Goal: Task Accomplishment & Management: Use online tool/utility

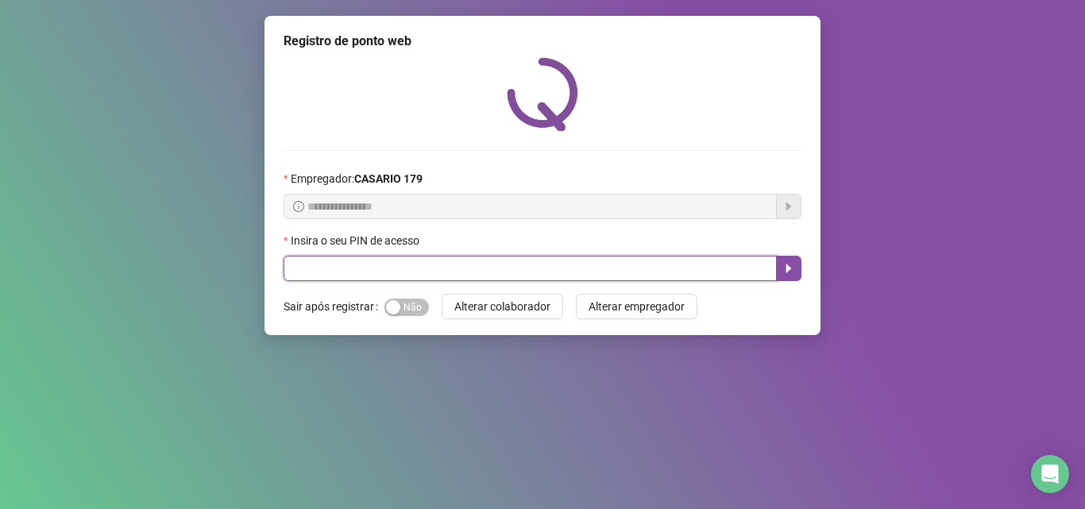
click at [414, 271] on input "text" at bounding box center [529, 268] width 493 height 25
type input "*****"
click at [790, 269] on icon "caret-right" at bounding box center [789, 268] width 6 height 9
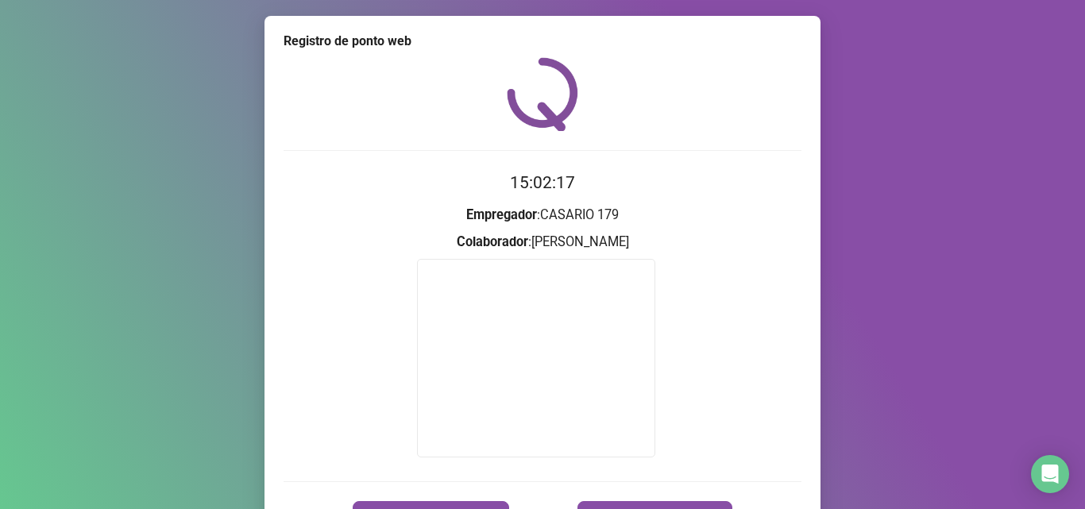
scroll to position [94, 0]
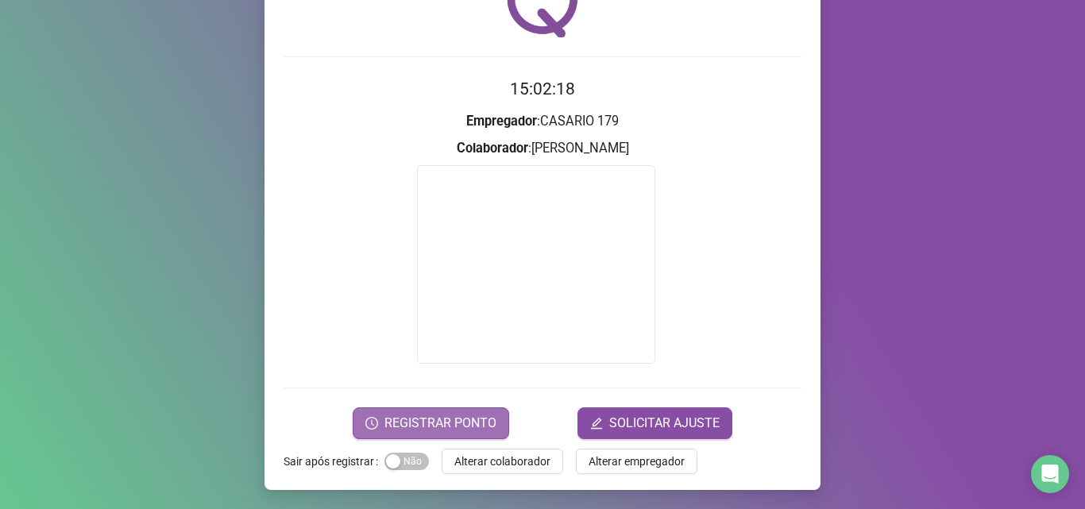
click at [431, 416] on span "REGISTRAR PONTO" at bounding box center [440, 423] width 112 height 19
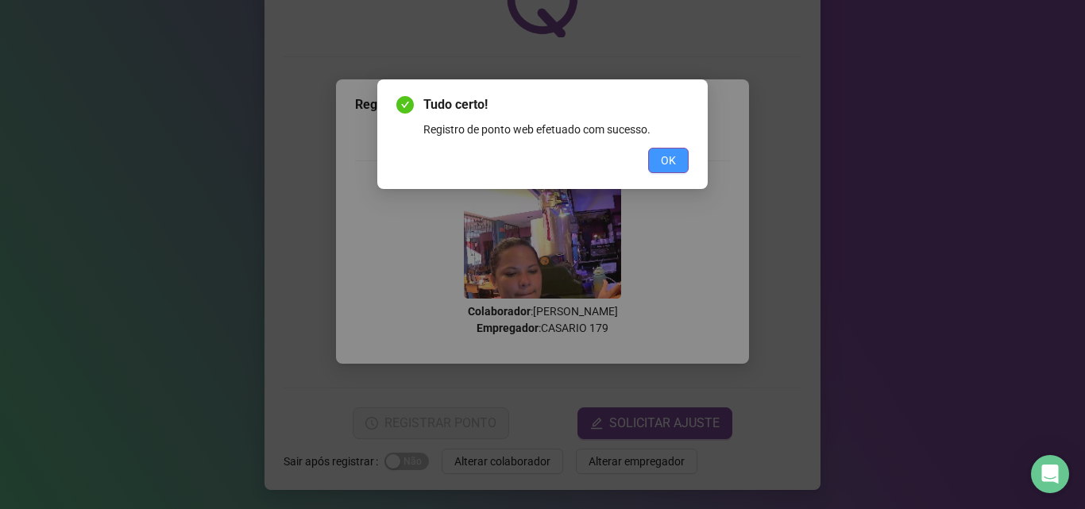
click at [662, 162] on span "OK" at bounding box center [668, 160] width 15 height 17
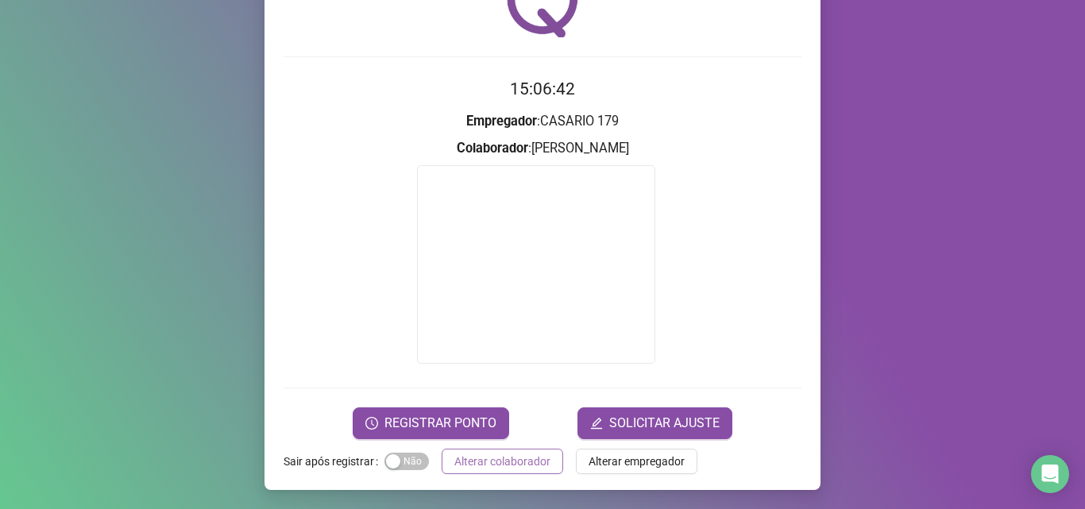
click at [470, 464] on span "Alterar colaborador" at bounding box center [502, 461] width 96 height 17
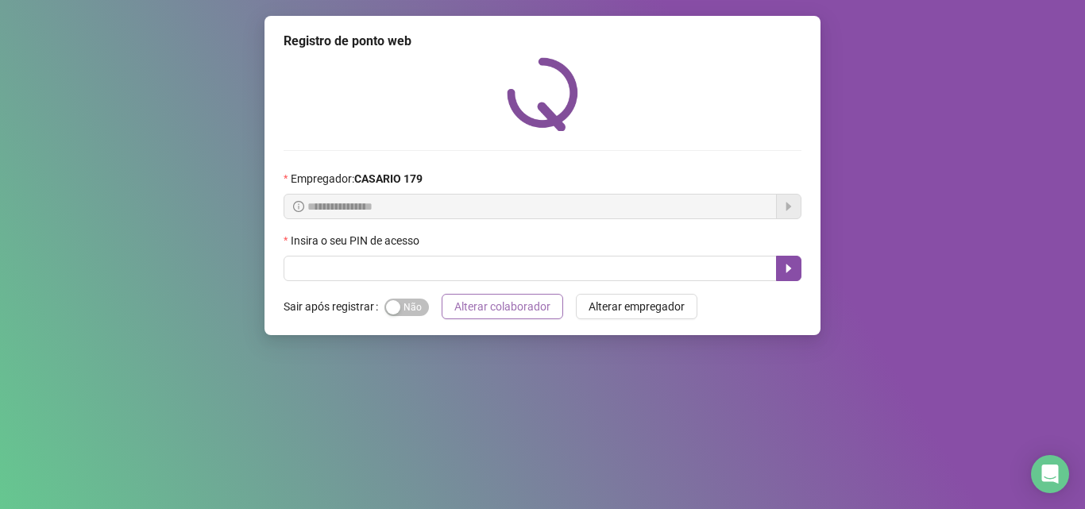
scroll to position [0, 0]
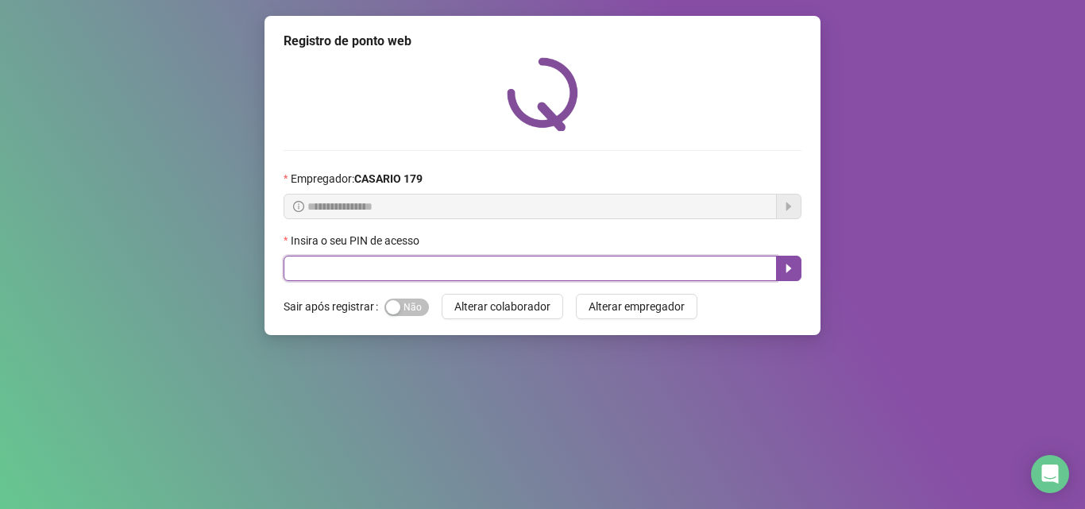
click at [478, 268] on input "text" at bounding box center [529, 268] width 493 height 25
type input "*****"
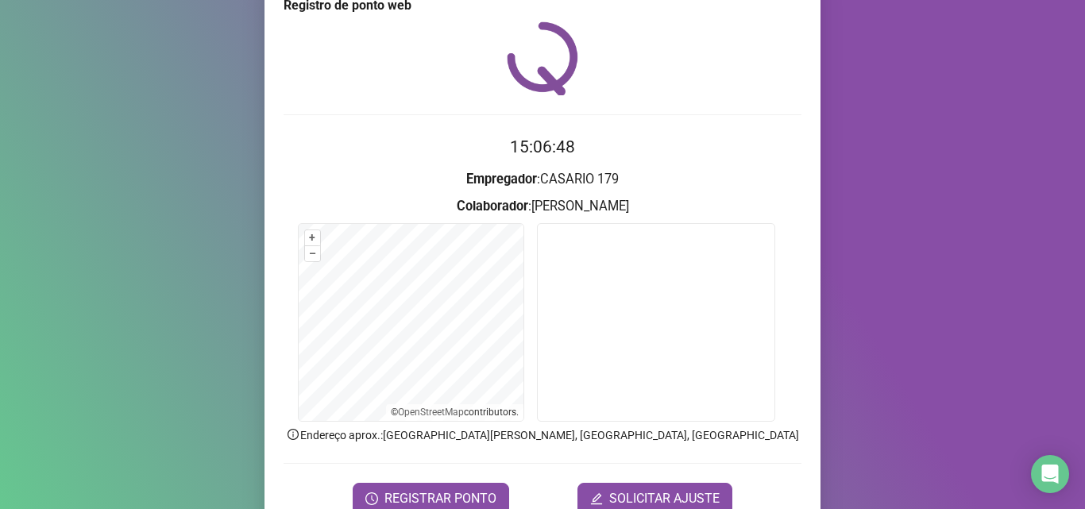
scroll to position [42, 0]
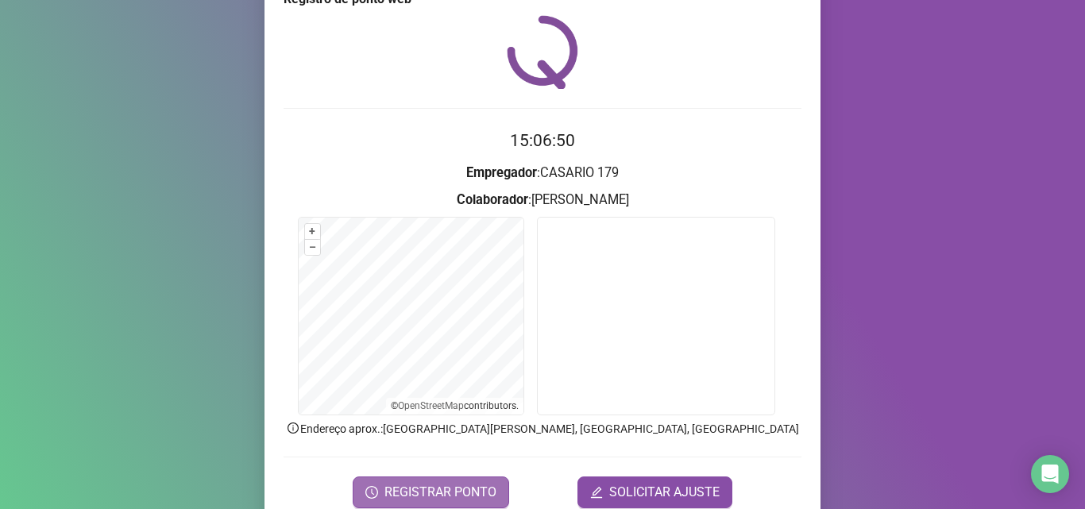
click at [387, 483] on span "REGISTRAR PONTO" at bounding box center [440, 492] width 112 height 19
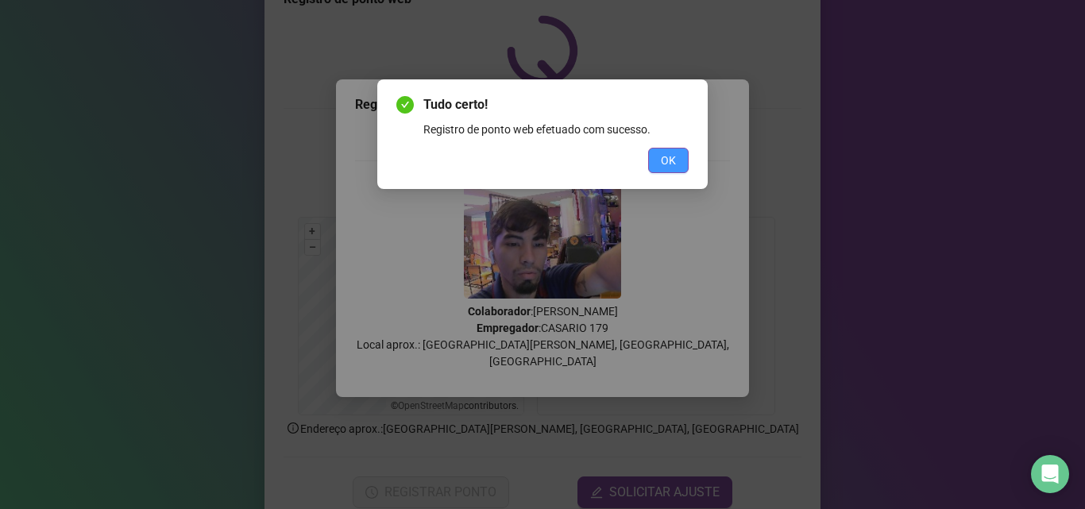
click at [673, 149] on button "OK" at bounding box center [668, 160] width 40 height 25
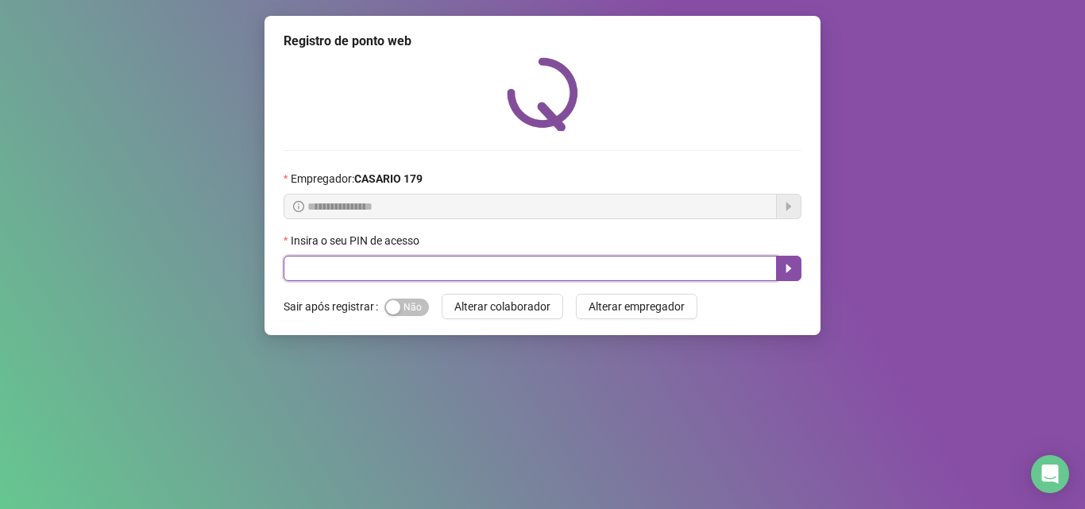
click at [313, 264] on input "text" at bounding box center [529, 268] width 493 height 25
type input "*****"
click at [790, 268] on icon "caret-right" at bounding box center [789, 268] width 6 height 9
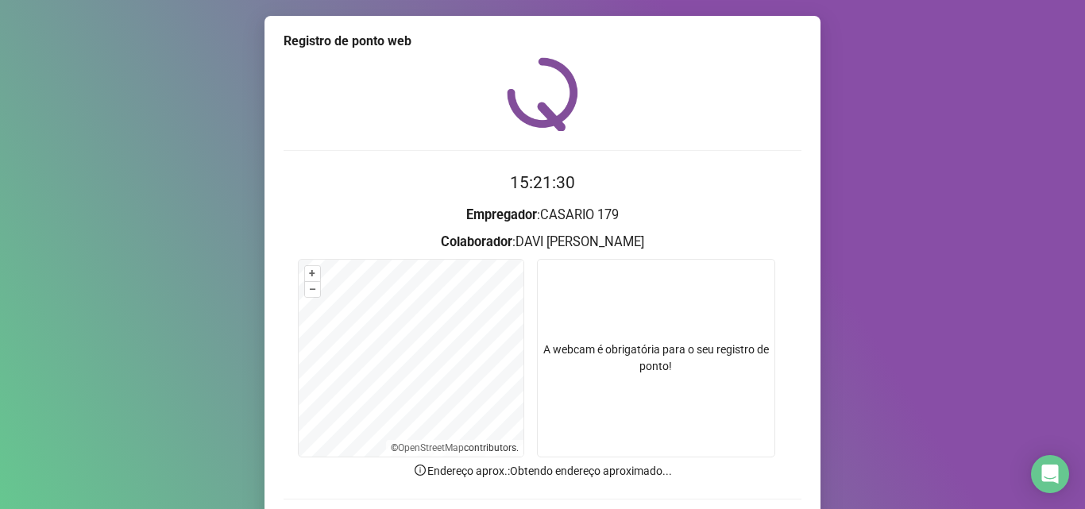
scroll to position [79, 0]
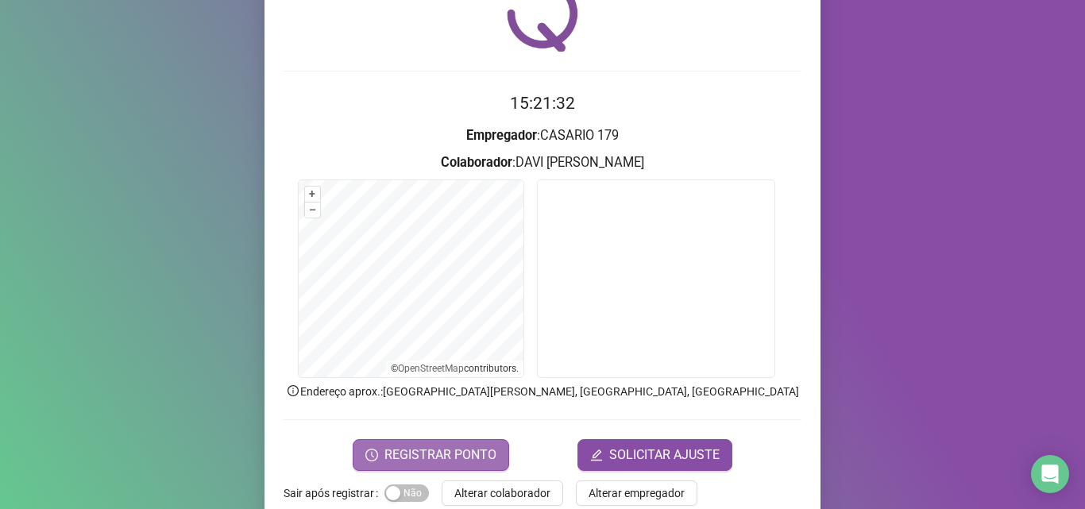
click at [414, 457] on span "REGISTRAR PONTO" at bounding box center [440, 454] width 112 height 19
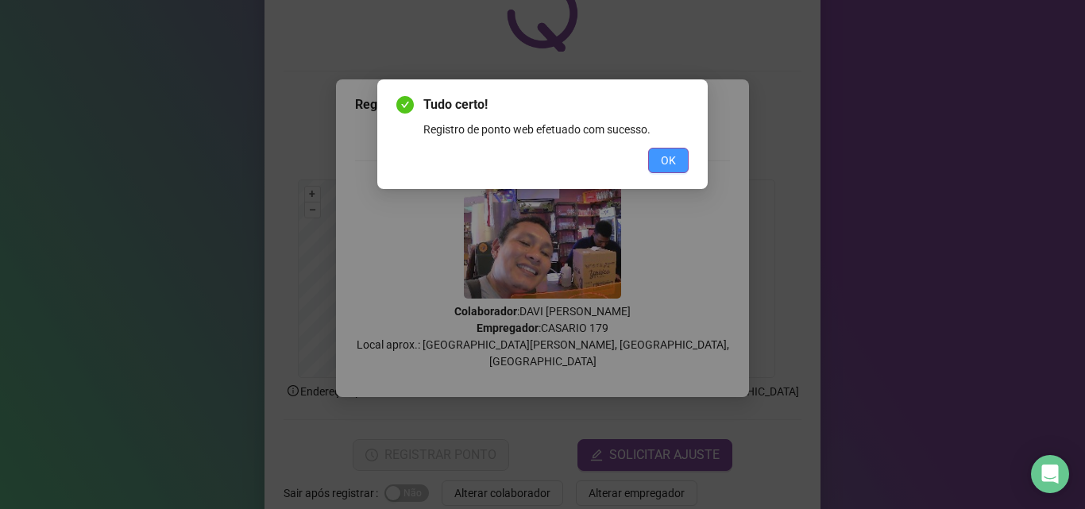
click at [668, 166] on span "OK" at bounding box center [668, 160] width 15 height 17
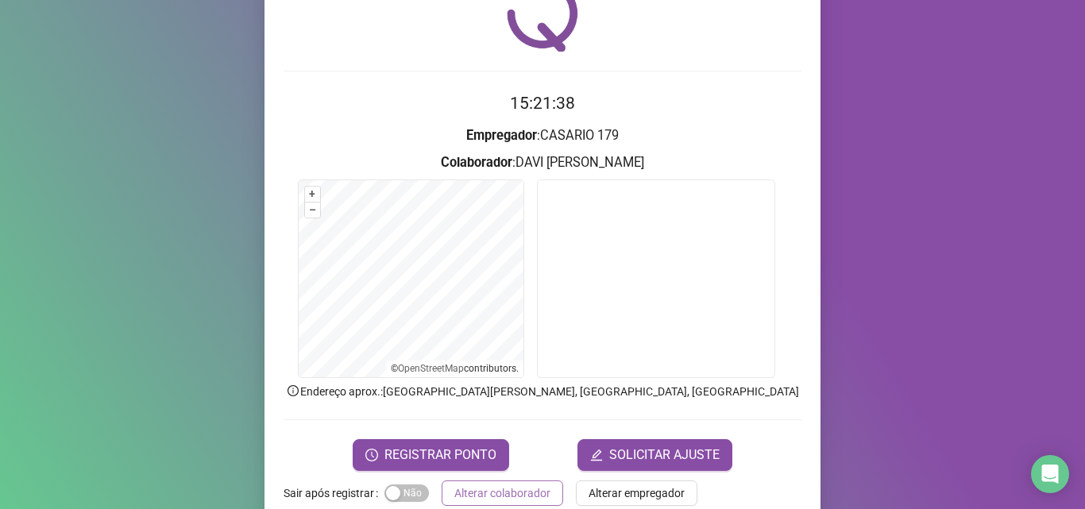
click at [457, 492] on span "Alterar colaborador" at bounding box center [502, 492] width 96 height 17
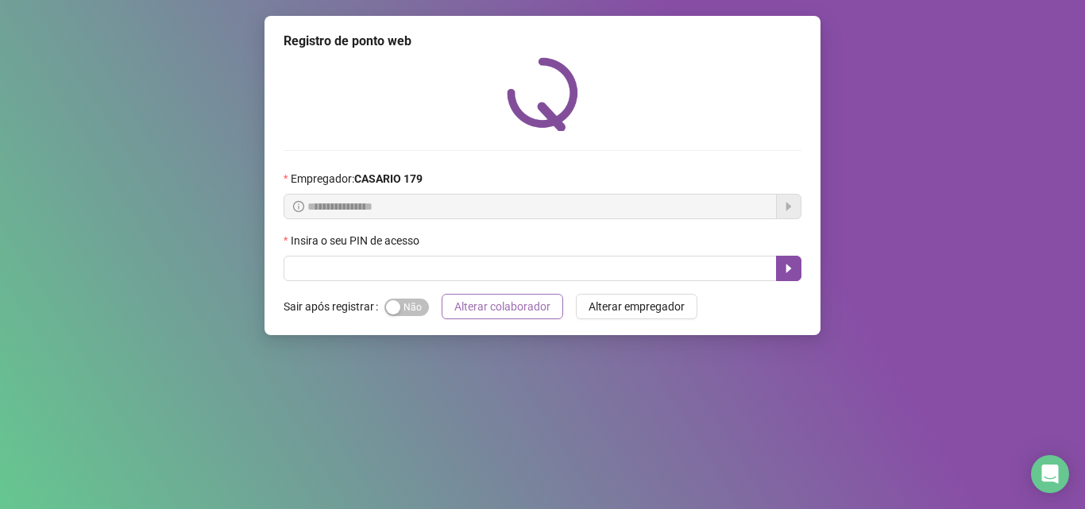
scroll to position [0, 0]
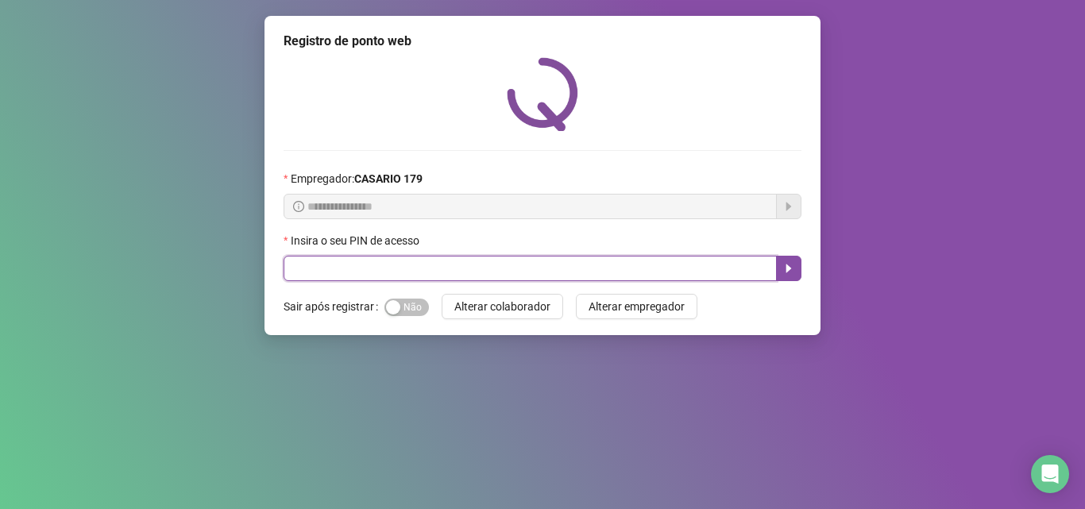
click at [628, 270] on input "text" at bounding box center [529, 268] width 493 height 25
type input "*****"
click at [777, 276] on button "button" at bounding box center [788, 268] width 25 height 25
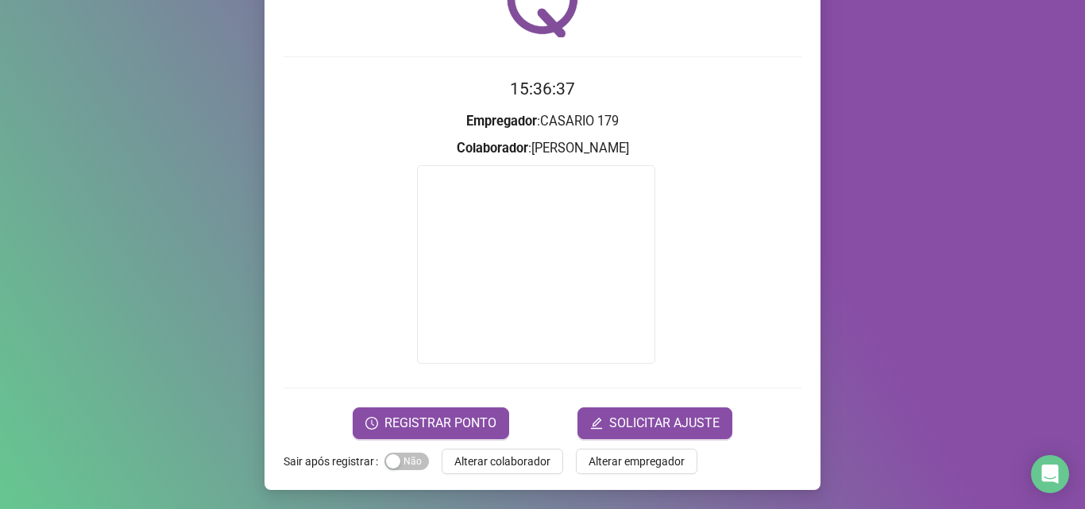
scroll to position [94, 0]
click at [432, 429] on span "REGISTRAR PONTO" at bounding box center [440, 423] width 112 height 19
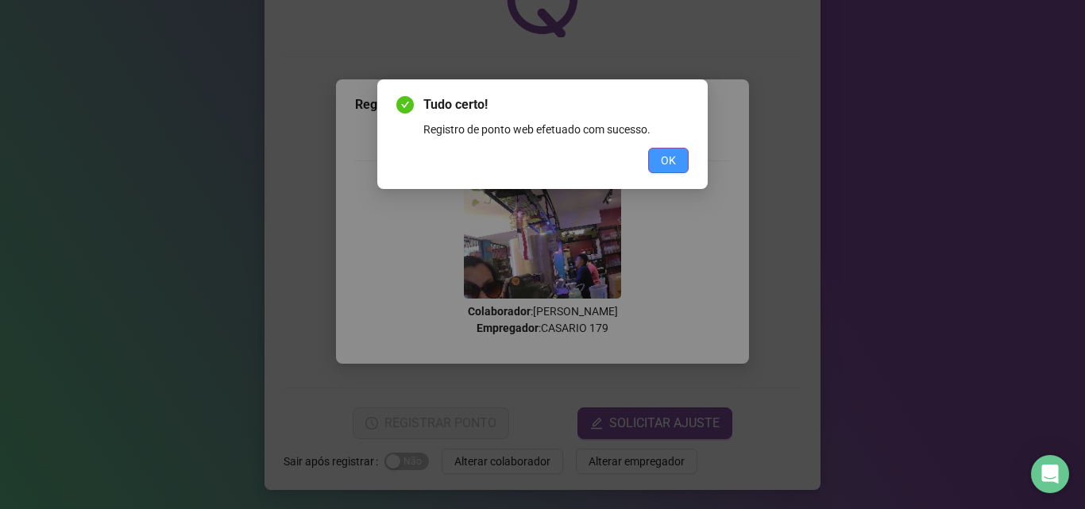
click at [673, 162] on span "OK" at bounding box center [668, 160] width 15 height 17
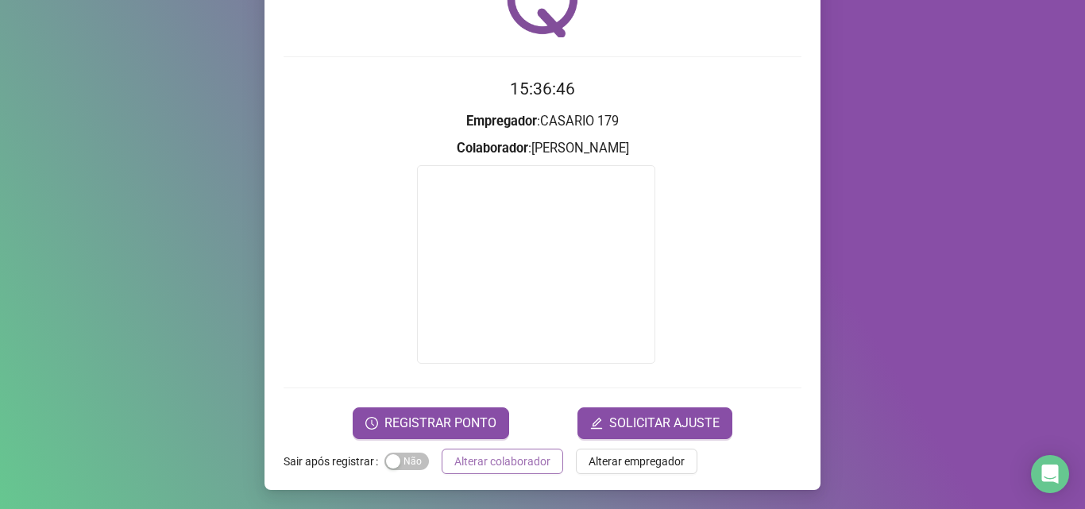
click at [533, 465] on span "Alterar colaborador" at bounding box center [502, 461] width 96 height 17
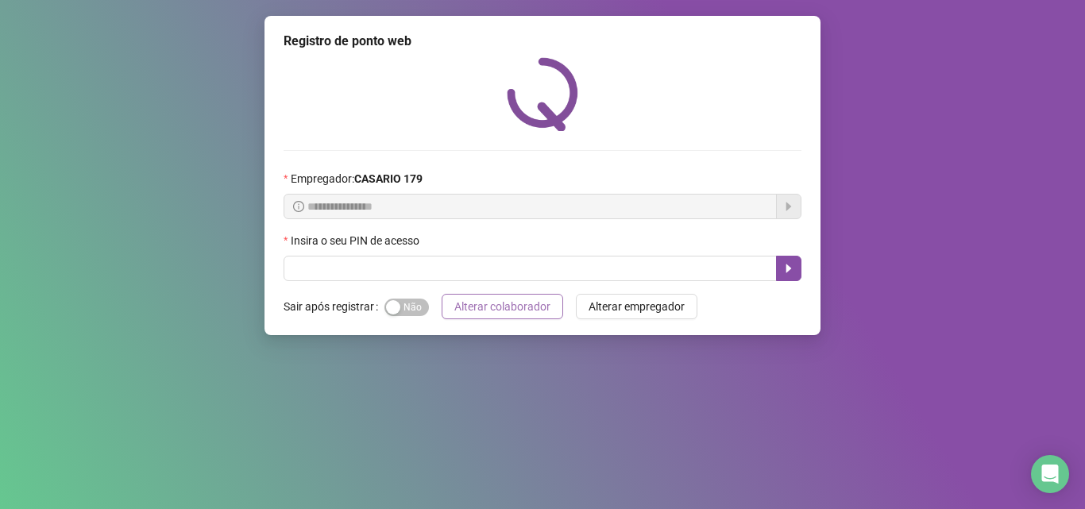
scroll to position [0, 0]
